Goal: Register for event/course

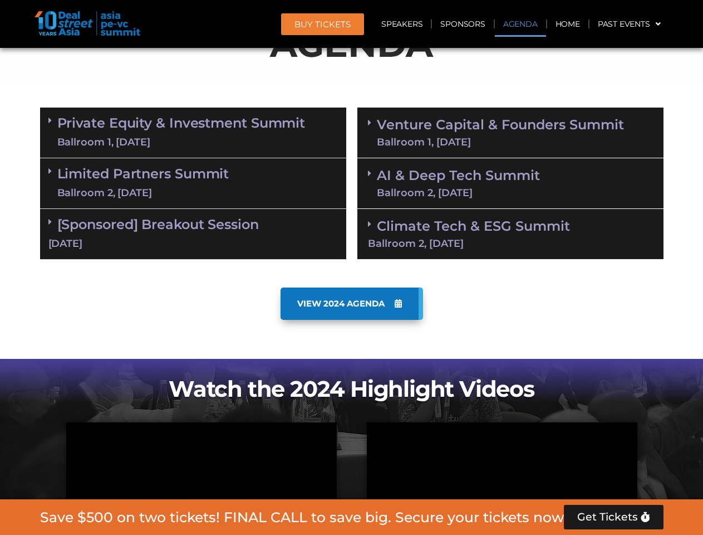
scroll to position [630, 0]
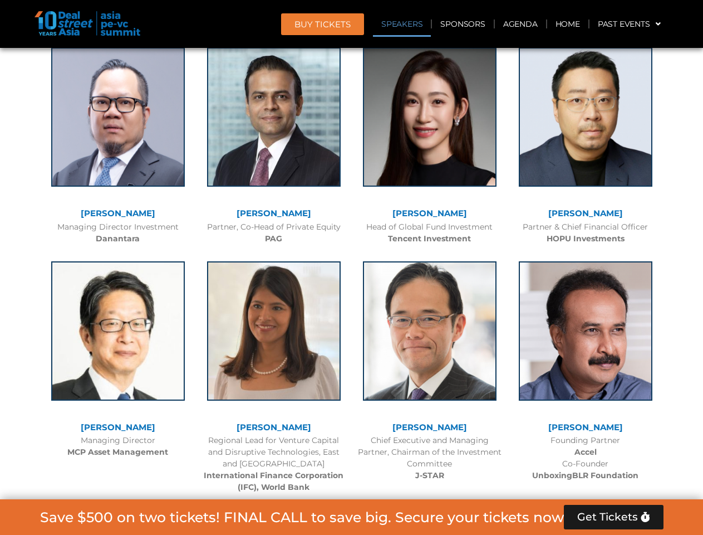
scroll to position [1257, 0]
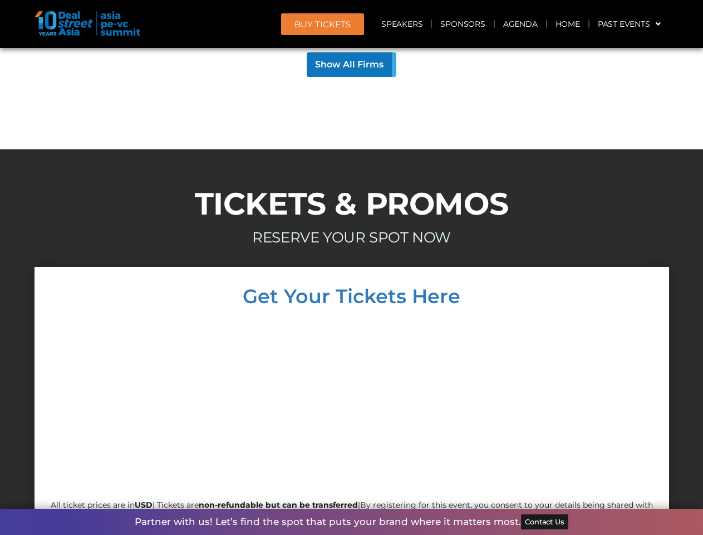
scroll to position [9909, 0]
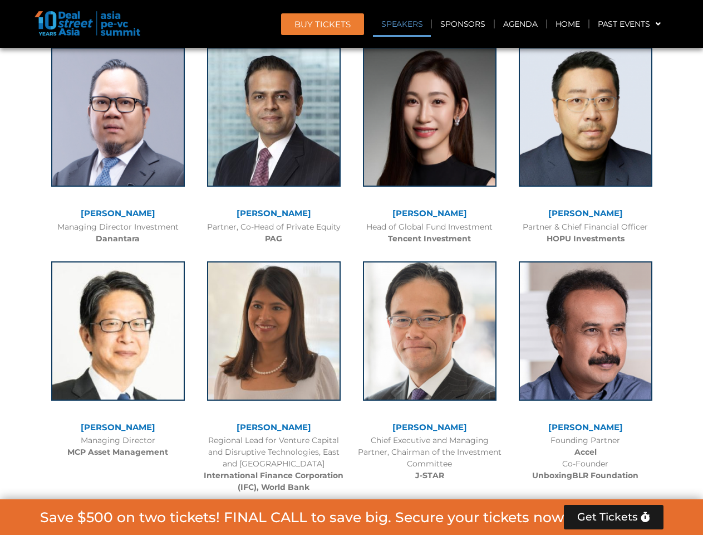
scroll to position [1257, 0]
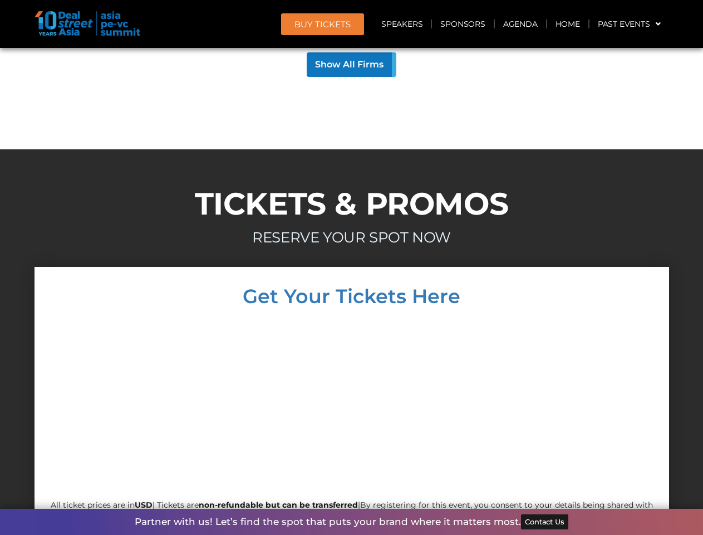
scroll to position [9909, 0]
